Goal: Task Accomplishment & Management: Complete application form

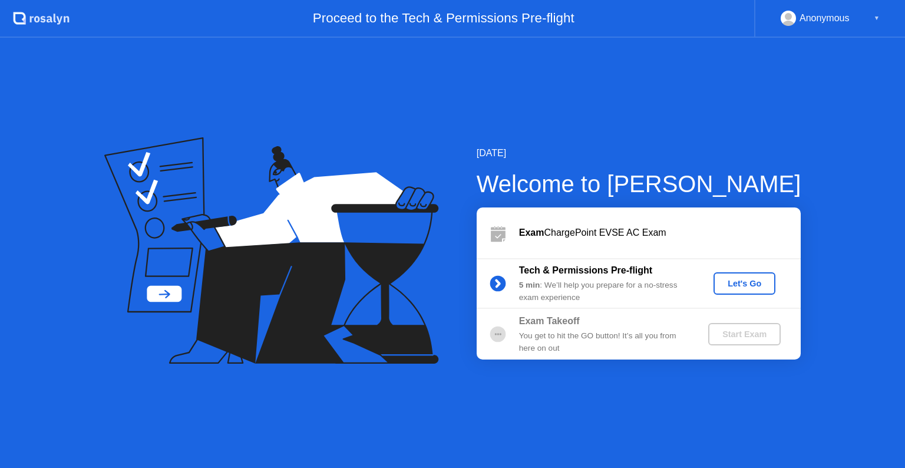
click at [752, 292] on button "Let's Go" at bounding box center [745, 283] width 62 height 22
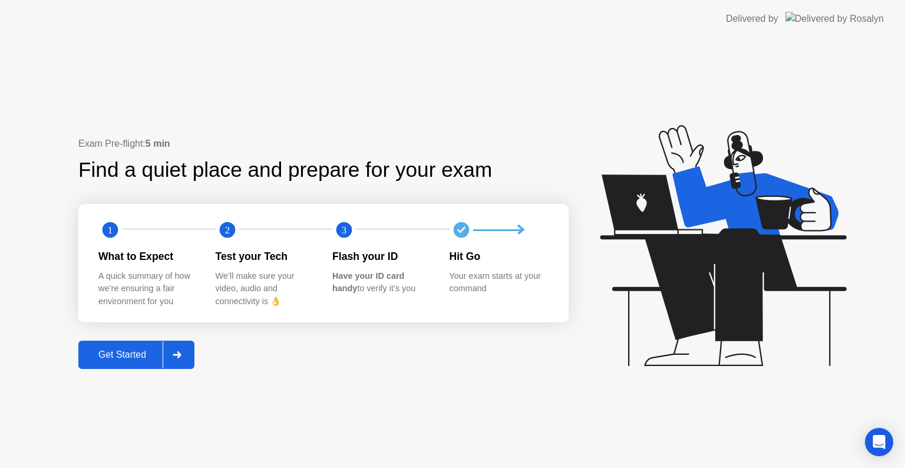
click at [123, 355] on div "Get Started" at bounding box center [122, 354] width 81 height 11
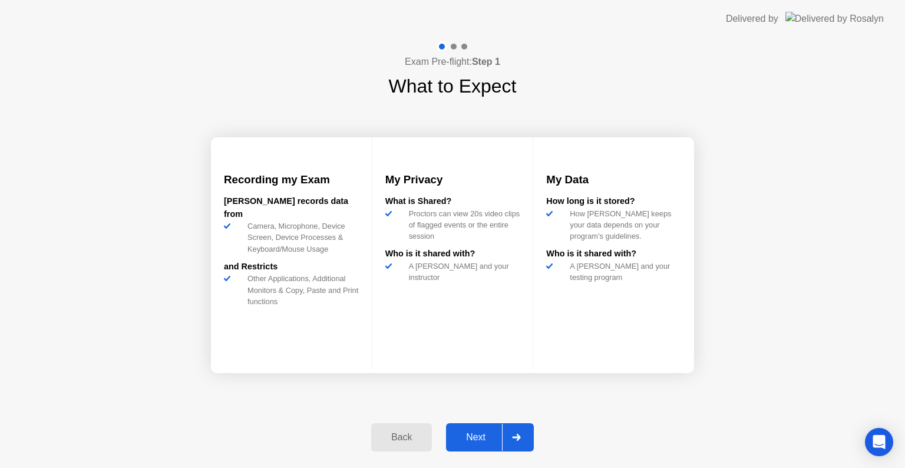
click at [476, 441] on div "Next" at bounding box center [476, 437] width 52 height 11
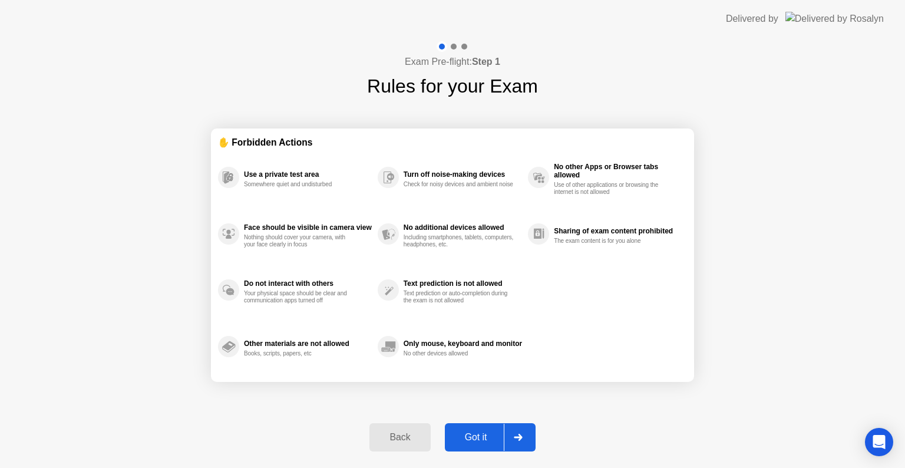
click at [476, 441] on div "Got it" at bounding box center [476, 437] width 55 height 11
select select "Available cameras"
select select "Available speakers"
select select "Available microphones"
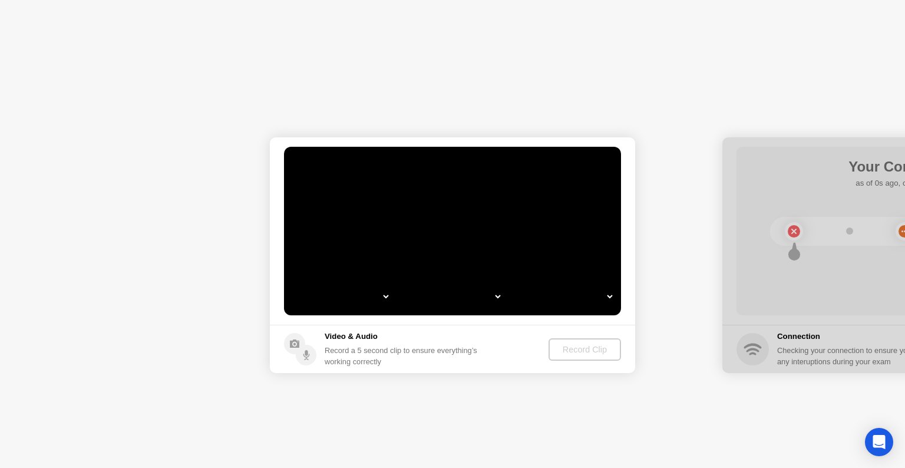
select select "**********"
select select "*******"
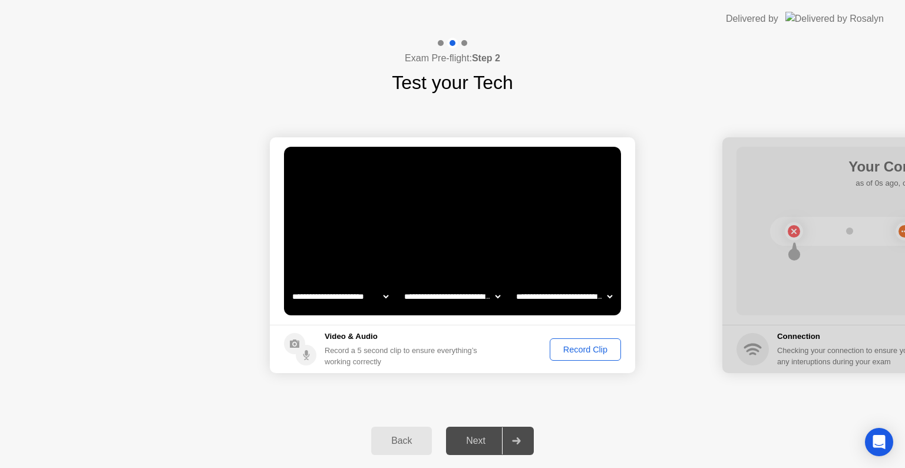
click at [592, 347] on div "Record Clip" at bounding box center [585, 349] width 63 height 9
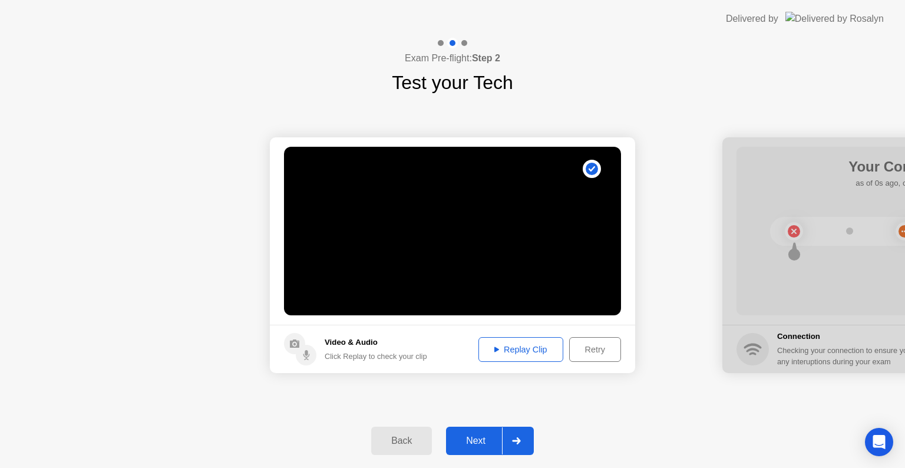
click at [487, 441] on div "Next" at bounding box center [476, 441] width 52 height 11
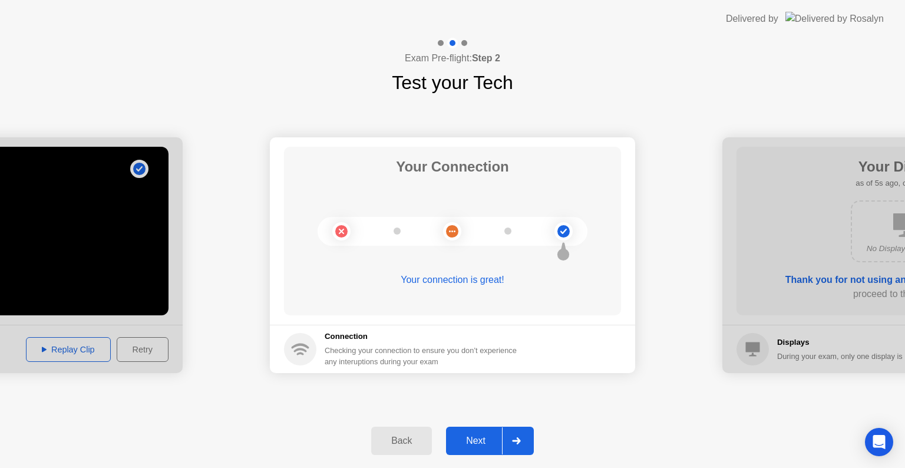
click at [476, 444] on div "Next" at bounding box center [476, 441] width 52 height 11
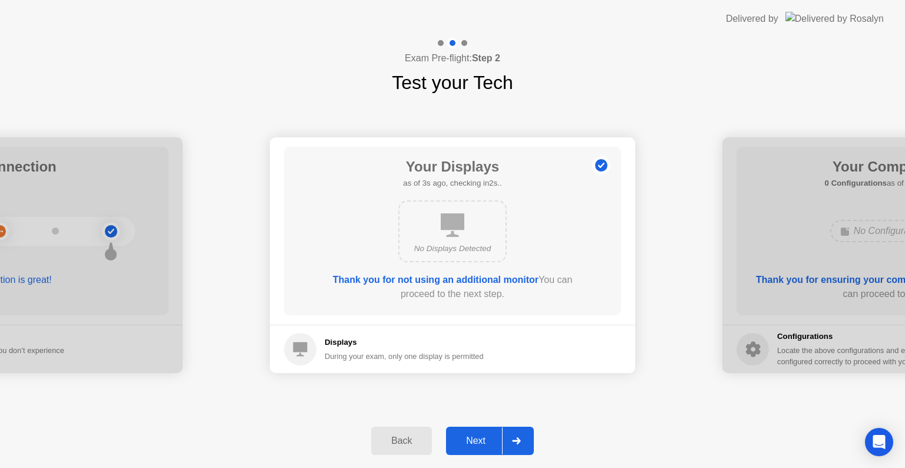
click at [476, 444] on div "Next" at bounding box center [476, 441] width 52 height 11
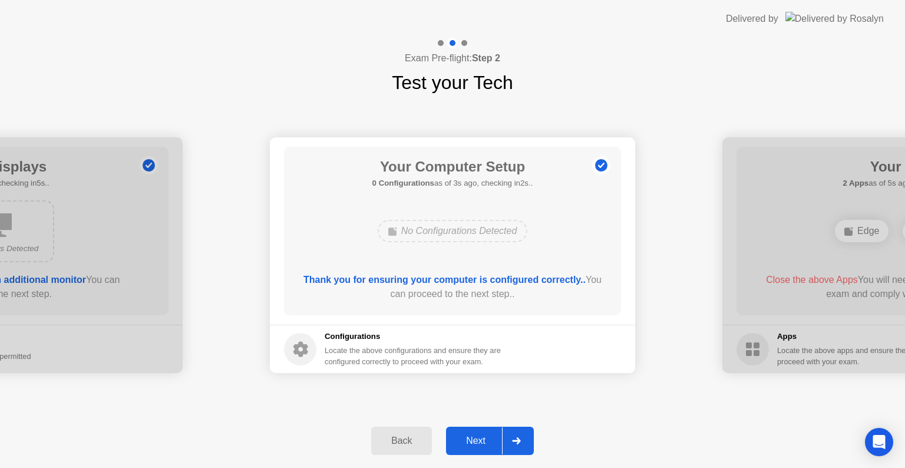
click at [476, 444] on div "Next" at bounding box center [476, 441] width 52 height 11
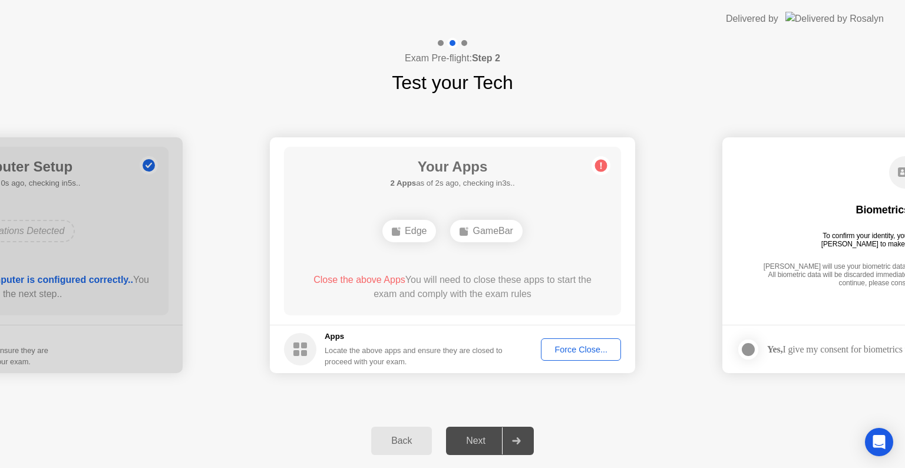
click at [480, 233] on div "GameBar" at bounding box center [486, 231] width 72 height 22
click at [579, 352] on div "Force Close..." at bounding box center [581, 349] width 72 height 9
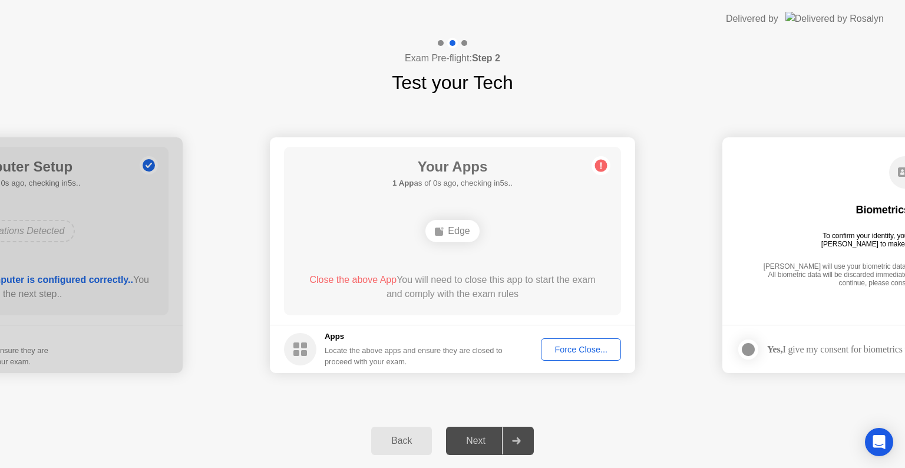
click at [587, 349] on div "Force Close..." at bounding box center [581, 349] width 72 height 9
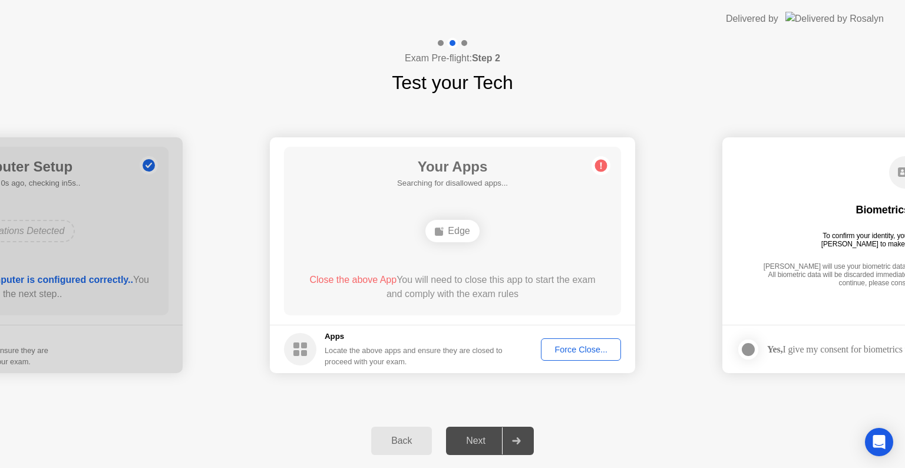
click at [601, 166] on icon at bounding box center [602, 166] width 2 height 6
click at [585, 345] on div "Force Close..." at bounding box center [581, 349] width 72 height 9
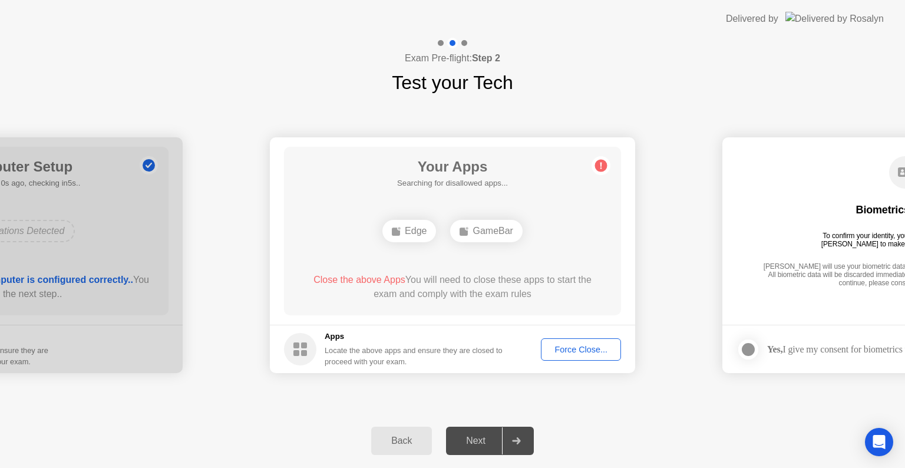
click at [571, 348] on div "Force Close..." at bounding box center [581, 349] width 72 height 9
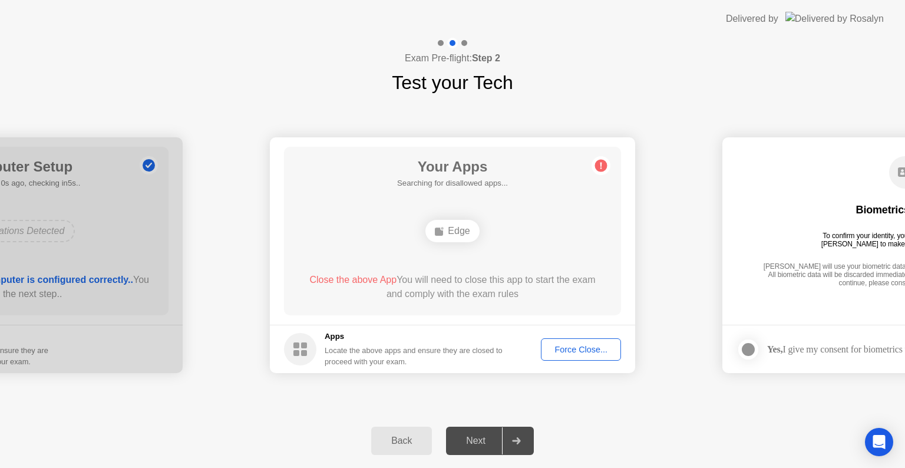
click at [586, 350] on div "Force Close..." at bounding box center [581, 349] width 72 height 9
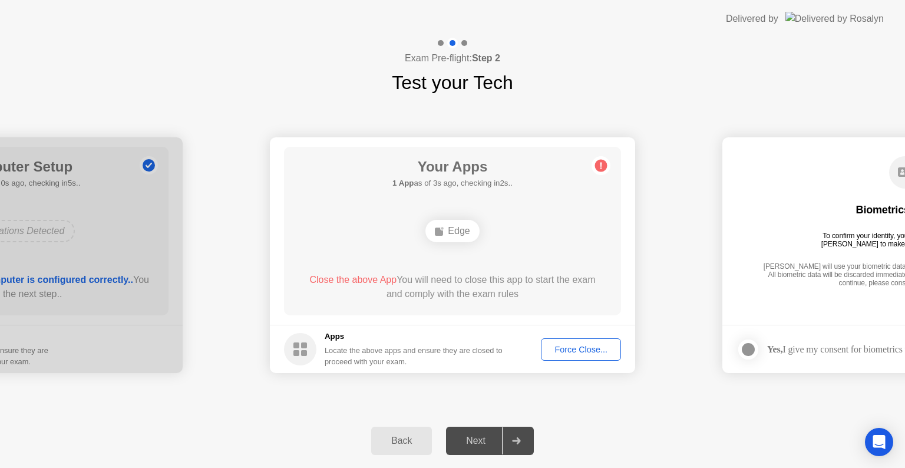
click at [581, 354] on div "Force Close..." at bounding box center [581, 349] width 72 height 9
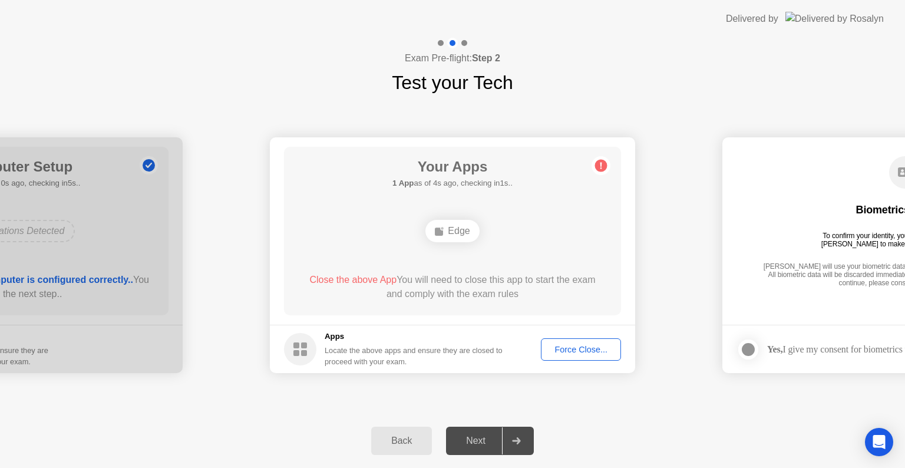
click at [566, 351] on div "Force Close..." at bounding box center [581, 349] width 72 height 9
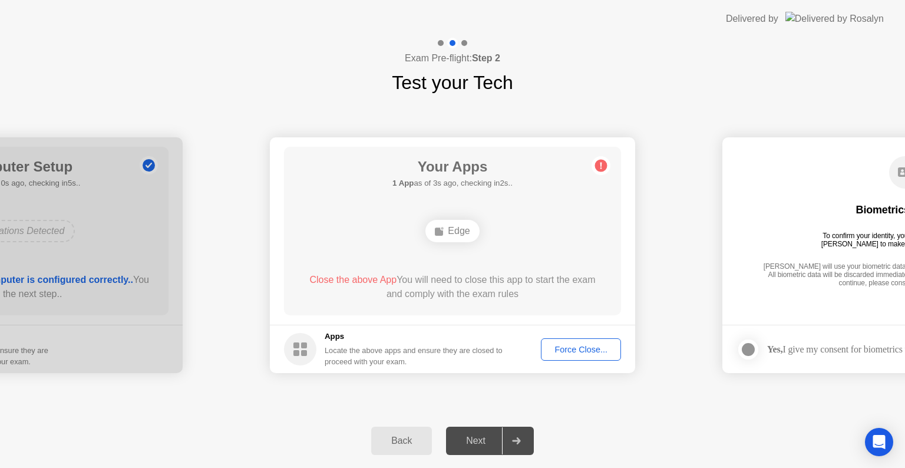
click at [583, 347] on div "Force Close..." at bounding box center [581, 349] width 72 height 9
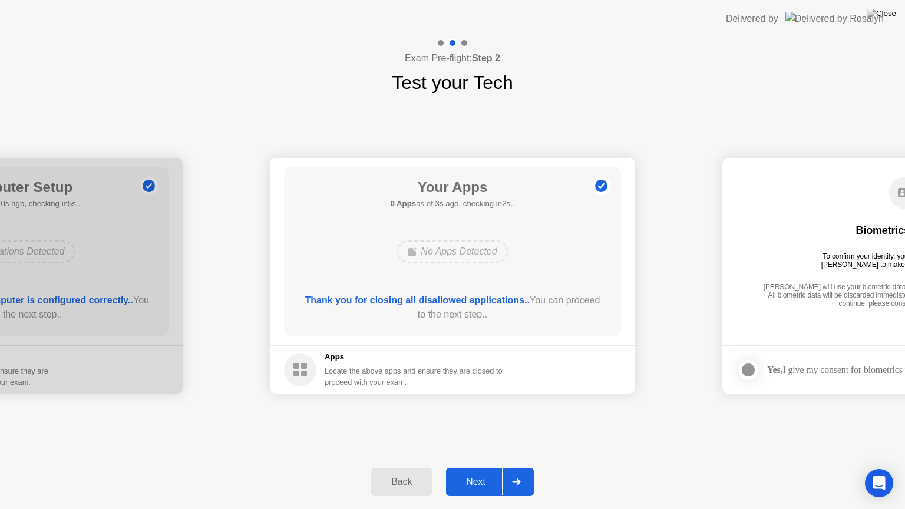
click at [490, 467] on div "Next" at bounding box center [476, 482] width 52 height 11
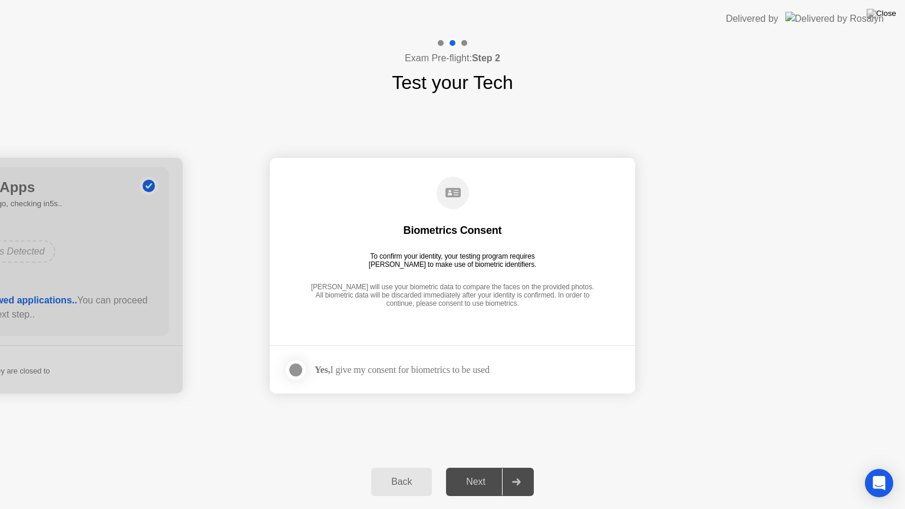
click at [490, 467] on div "Next" at bounding box center [476, 482] width 52 height 11
click at [292, 374] on div at bounding box center [296, 370] width 14 height 14
click at [467, 467] on div "Next" at bounding box center [476, 482] width 52 height 11
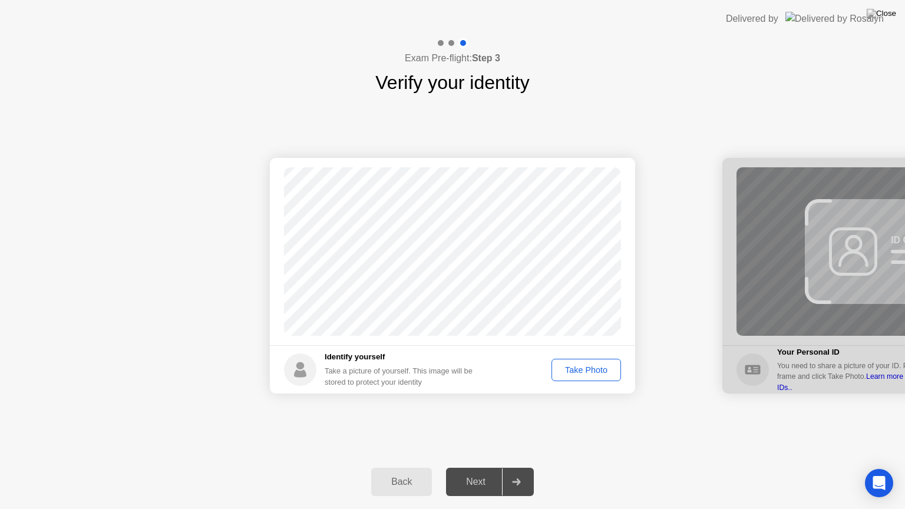
click at [467, 467] on div "Next" at bounding box center [476, 482] width 52 height 11
click at [575, 374] on div "Take Photo" at bounding box center [586, 369] width 61 height 9
click at [480, 467] on div "Next" at bounding box center [476, 482] width 52 height 11
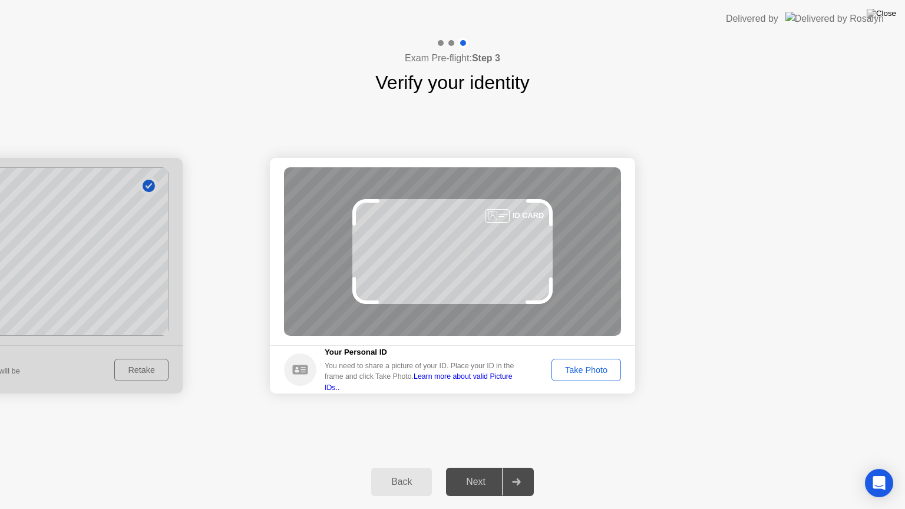
click at [606, 373] on div "Take Photo" at bounding box center [586, 369] width 61 height 9
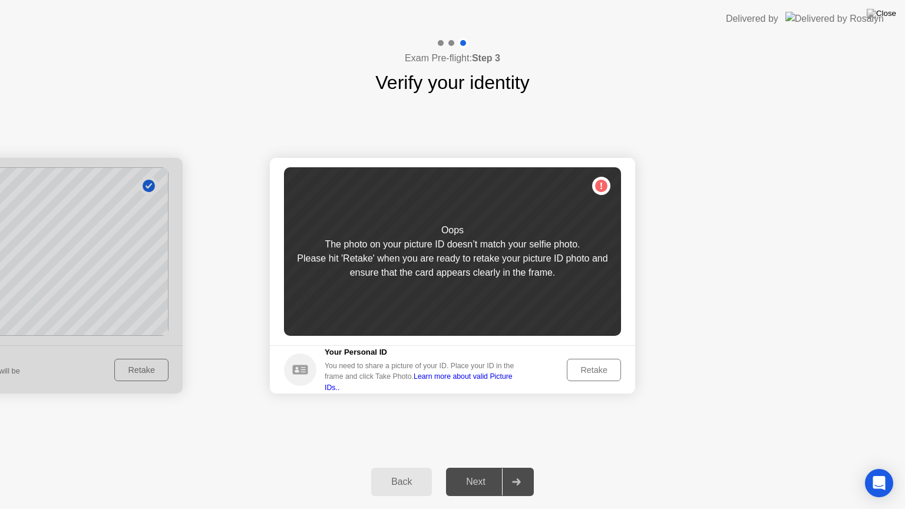
click at [606, 373] on div "Retake" at bounding box center [594, 369] width 46 height 9
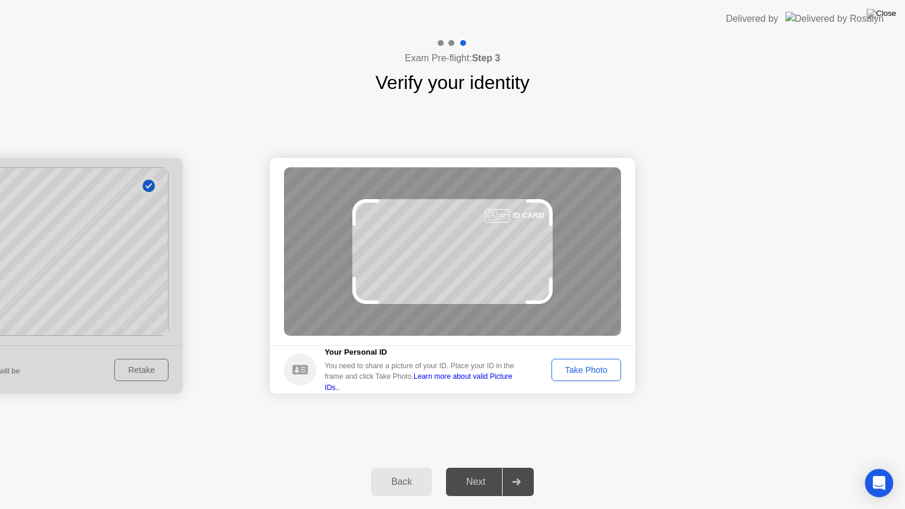
click at [606, 373] on div "Take Photo" at bounding box center [586, 369] width 61 height 9
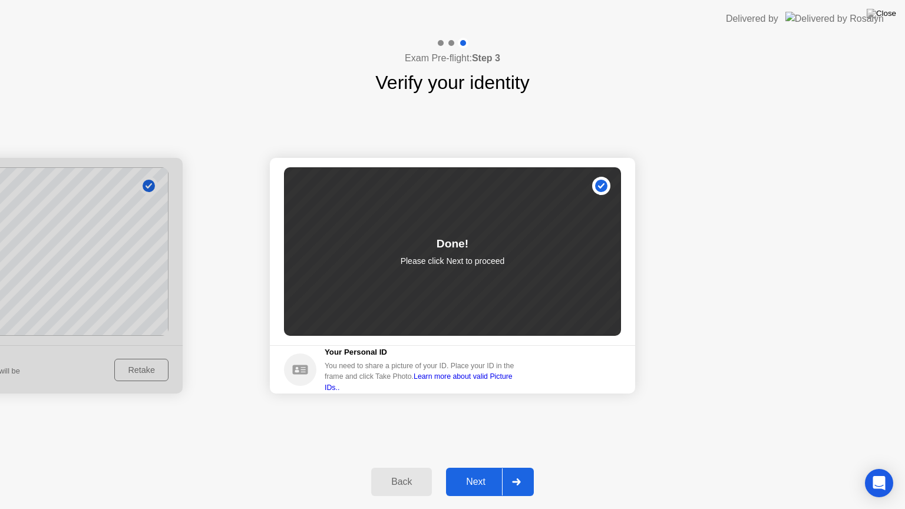
click at [484, 467] on div "Next" at bounding box center [476, 482] width 52 height 11
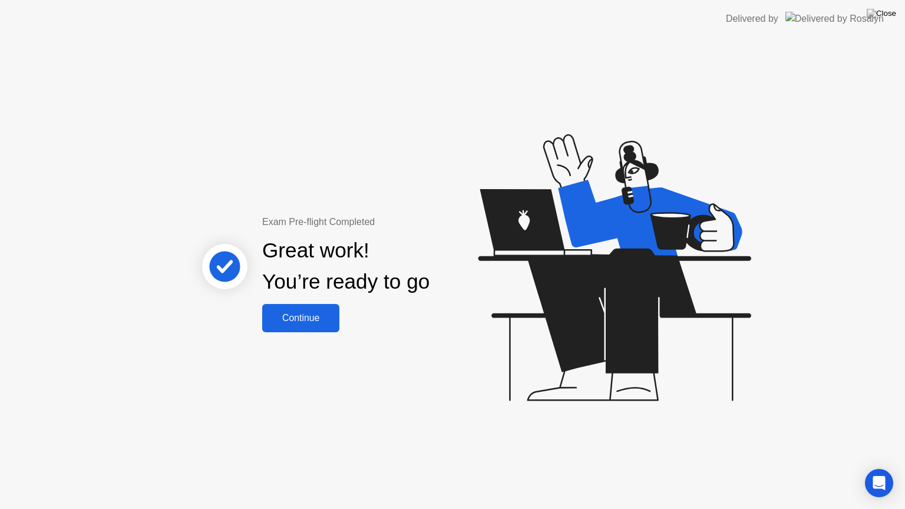
click at [298, 315] on div "Continue" at bounding box center [301, 318] width 70 height 11
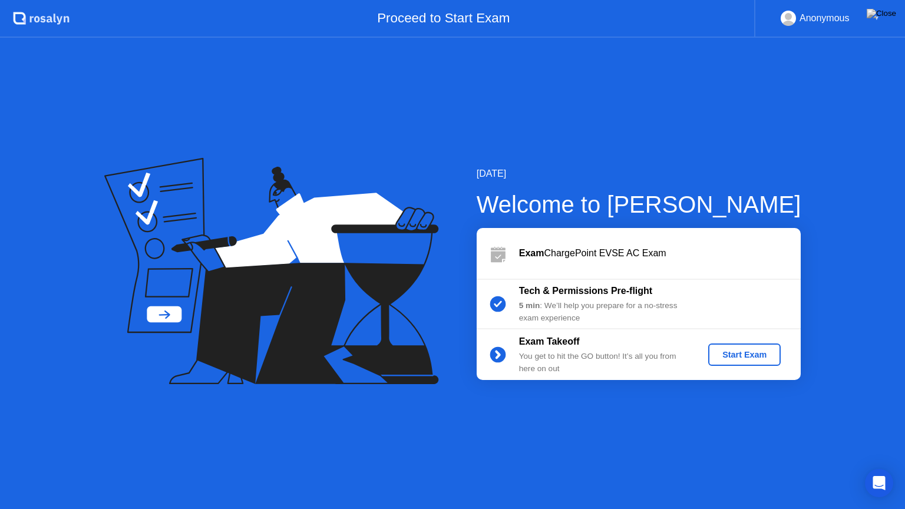
click at [738, 360] on div "Start Exam" at bounding box center [744, 354] width 63 height 9
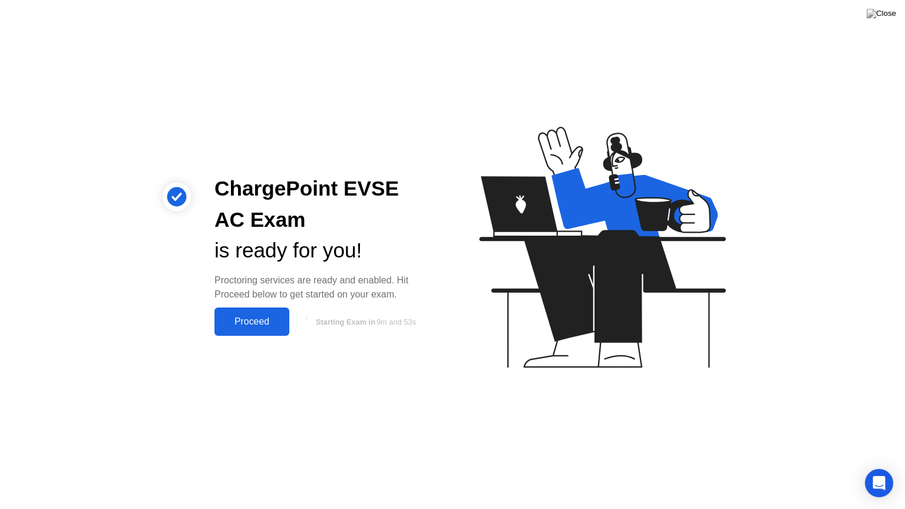
click at [256, 325] on div "Proceed" at bounding box center [252, 321] width 68 height 11
